Goal: Find specific page/section: Find specific page/section

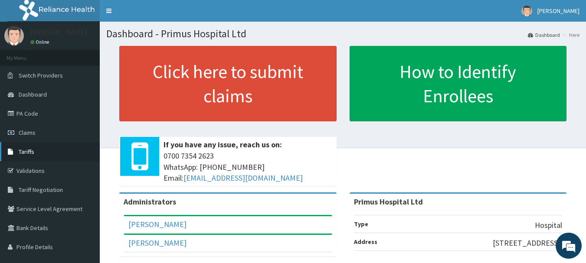
click at [51, 160] on link "Tariffs" at bounding box center [50, 151] width 100 height 19
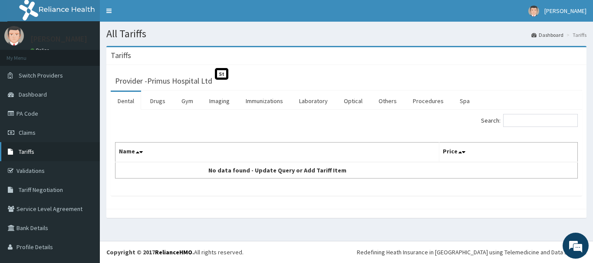
click at [47, 158] on link "Tariffs" at bounding box center [50, 151] width 100 height 19
click at [548, 118] on input "udrl" at bounding box center [540, 120] width 75 height 13
type input "u"
type input "UDRL"
click at [21, 118] on link "PA Code" at bounding box center [50, 113] width 100 height 19
